Goal: Task Accomplishment & Management: Manage account settings

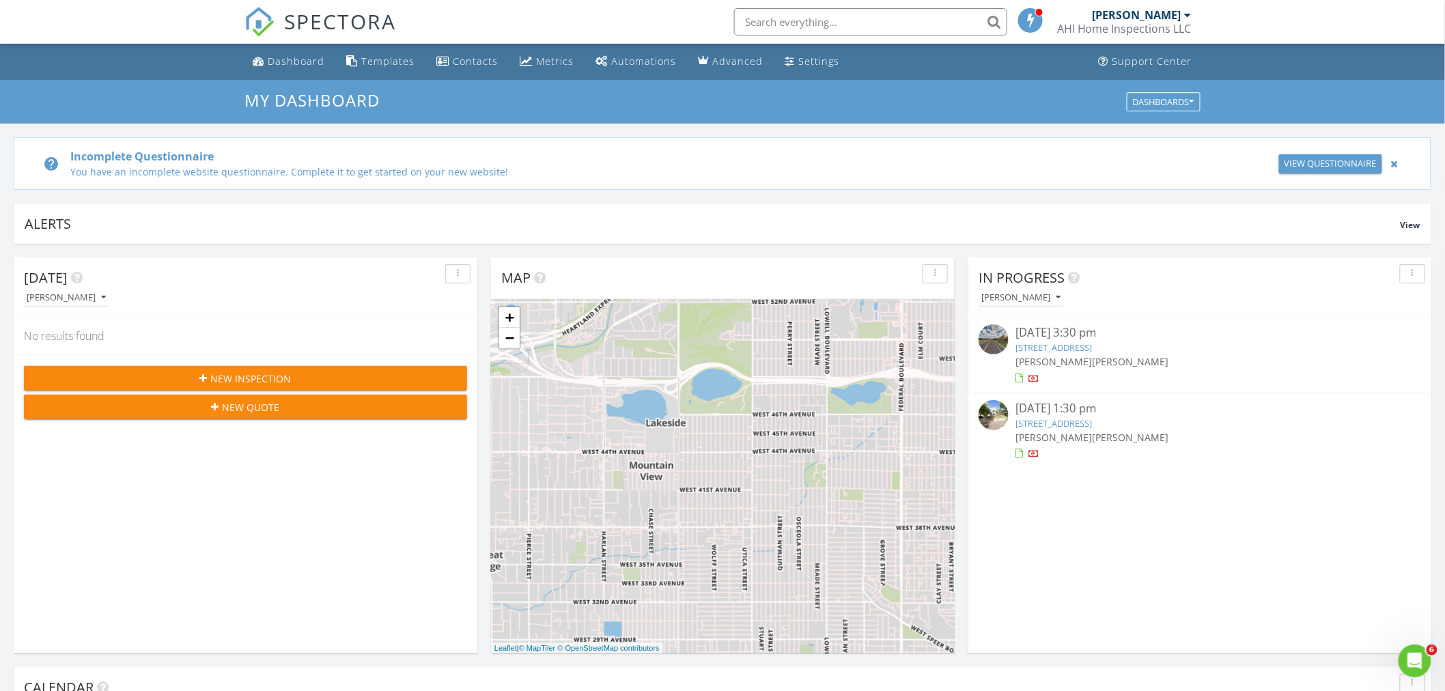
click at [1082, 425] on link "[STREET_ADDRESS]" at bounding box center [1054, 423] width 76 height 12
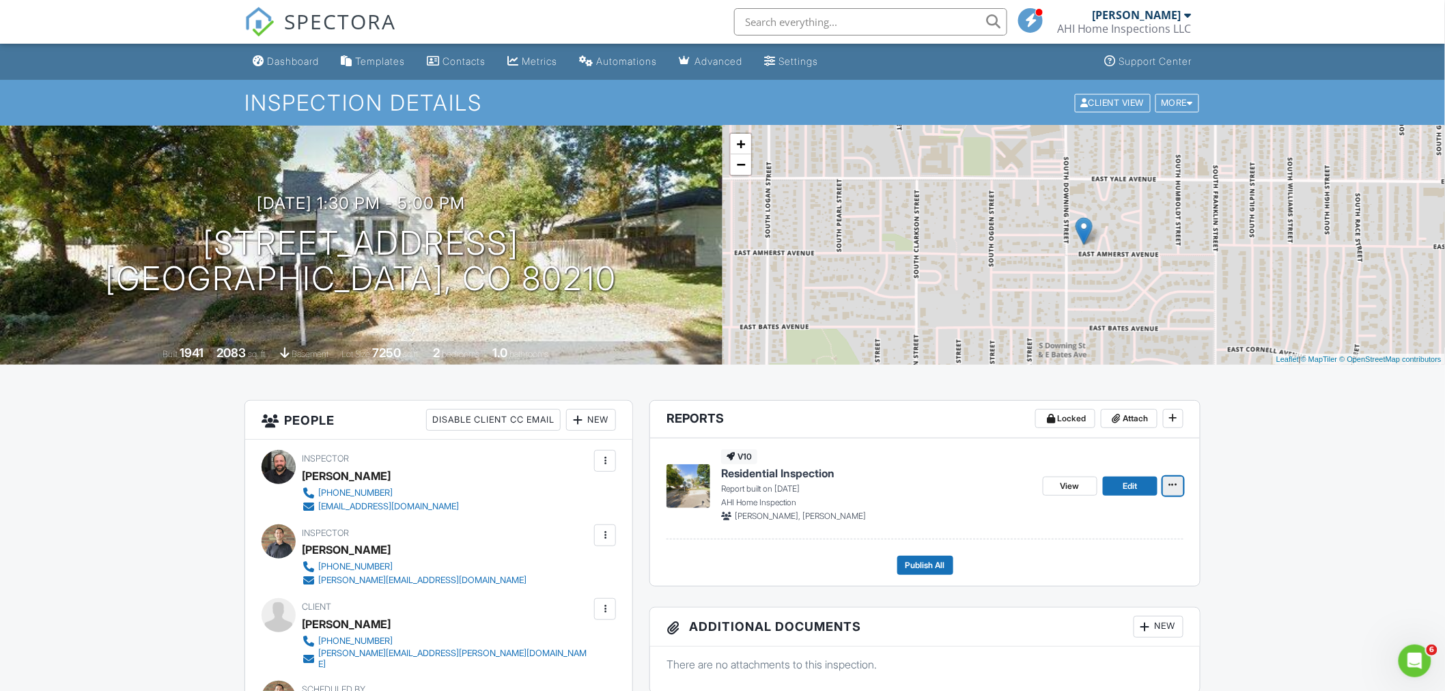
click at [1173, 490] on icon at bounding box center [1173, 485] width 8 height 14
click at [1070, 489] on span "View" at bounding box center [1070, 486] width 19 height 14
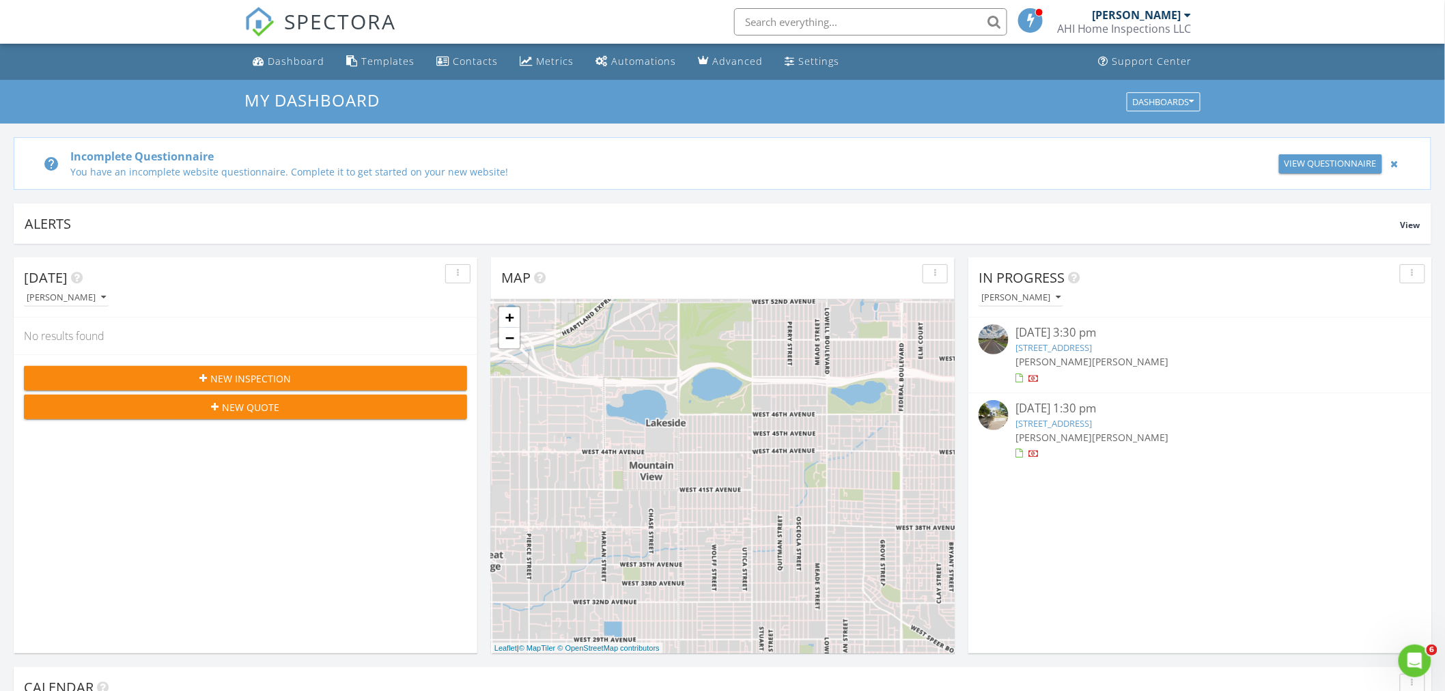
click at [1092, 420] on link "1309 E Amherst Ave, Denver, CO 80210" at bounding box center [1054, 423] width 76 height 12
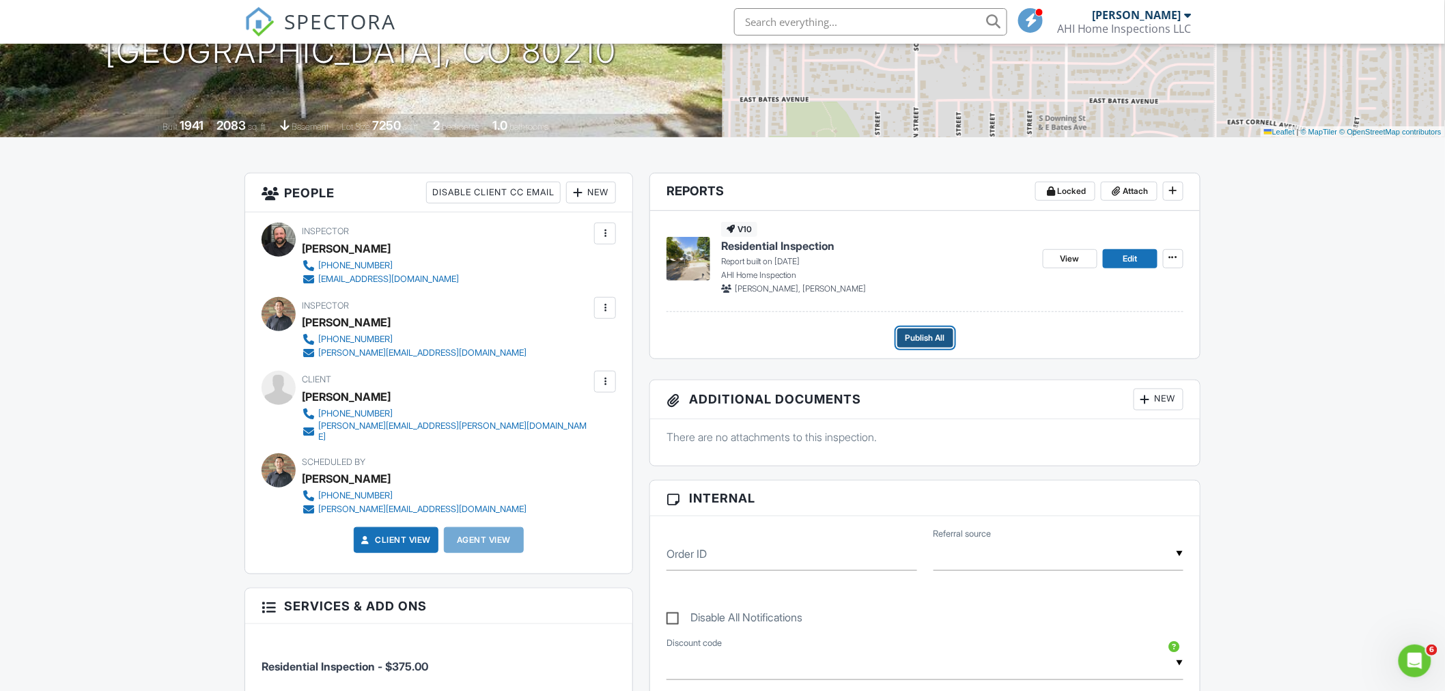
click at [929, 343] on span "Publish All" at bounding box center [926, 338] width 40 height 14
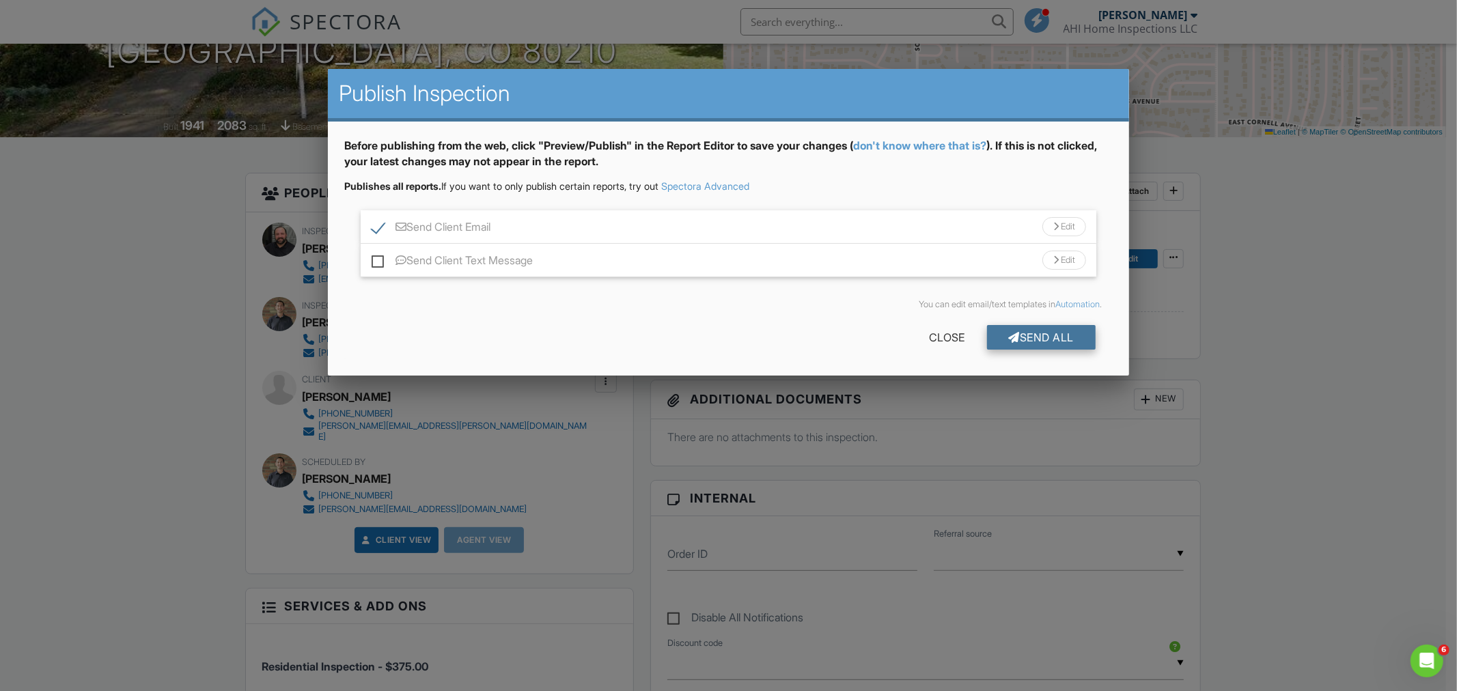
click at [1050, 329] on div "Send All" at bounding box center [1041, 337] width 109 height 25
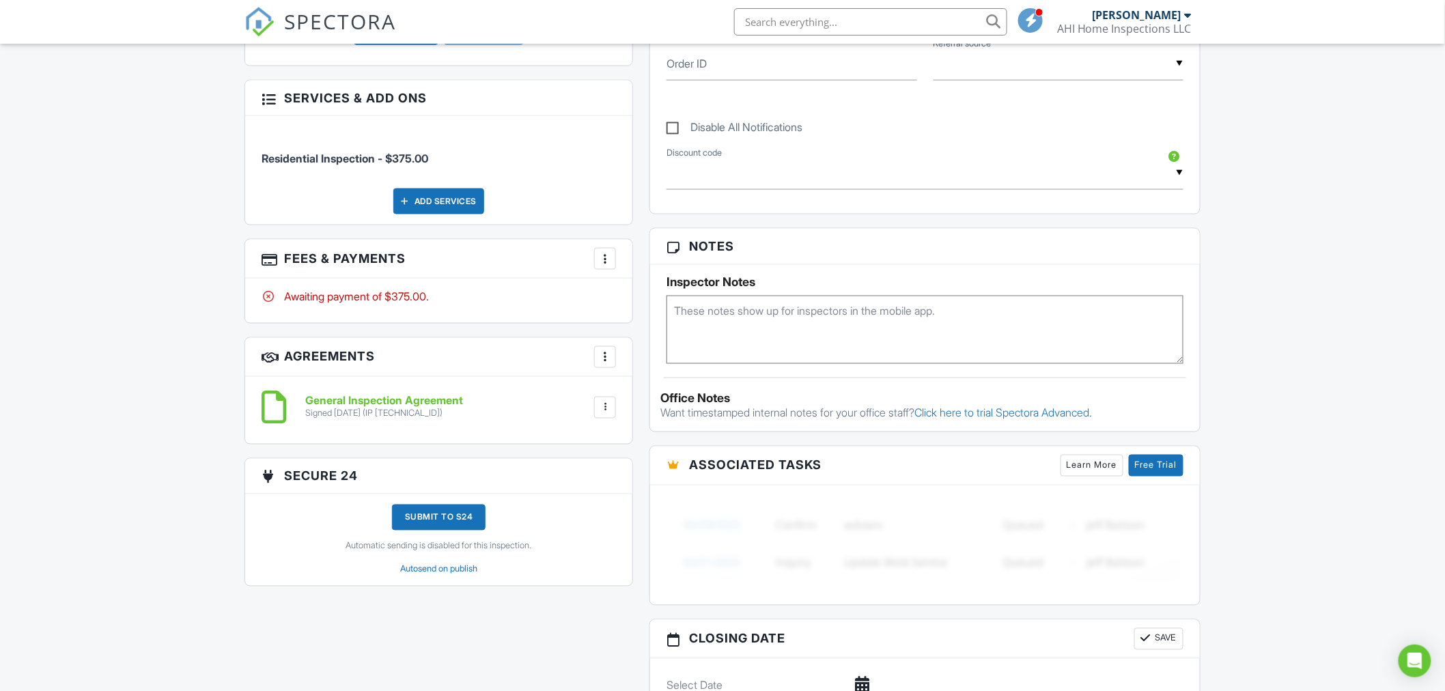
click at [604, 253] on div at bounding box center [605, 259] width 14 height 14
click at [662, 395] on div "Paid In Full" at bounding box center [674, 403] width 132 height 16
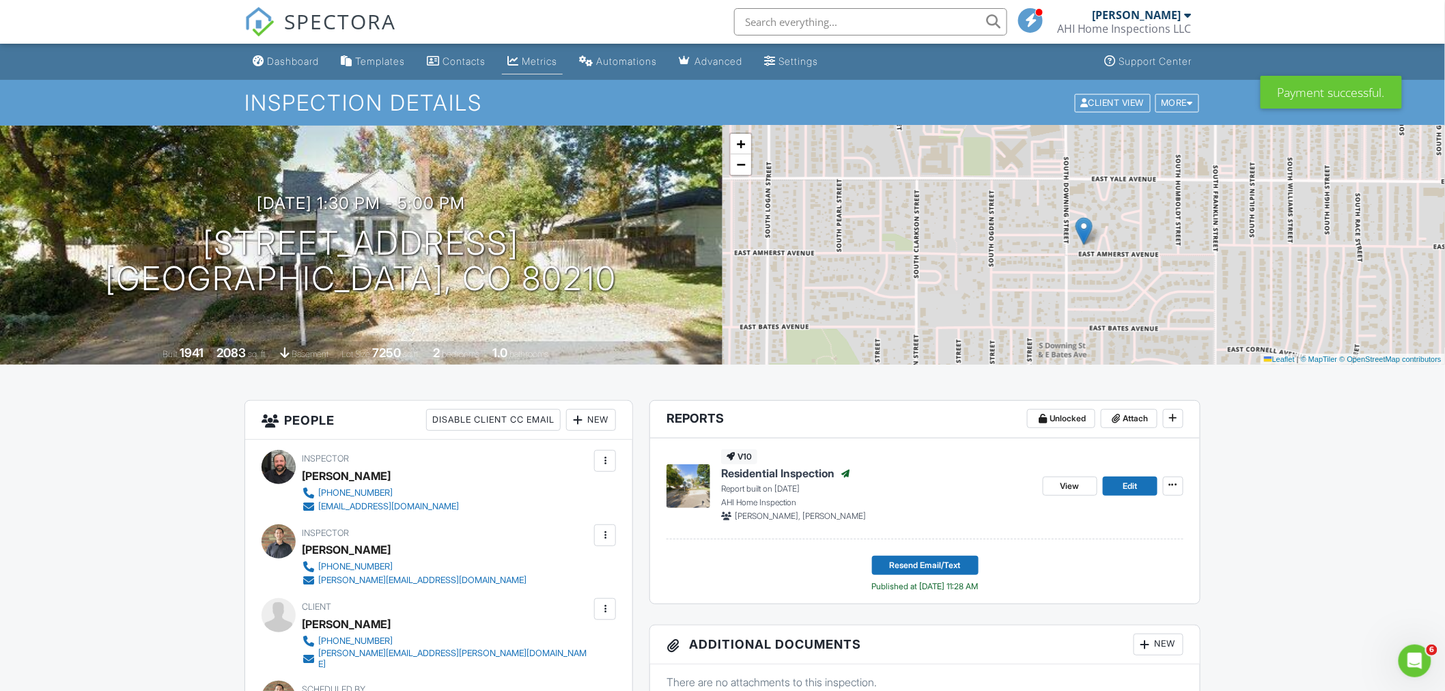
click at [544, 51] on link "Metrics" at bounding box center [532, 61] width 61 height 25
